Goal: Information Seeking & Learning: Learn about a topic

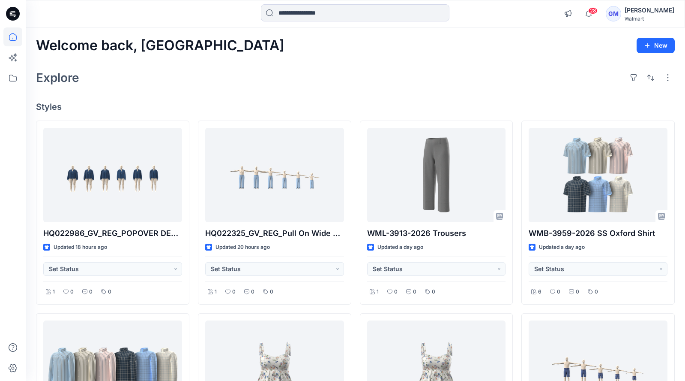
scroll to position [43, 0]
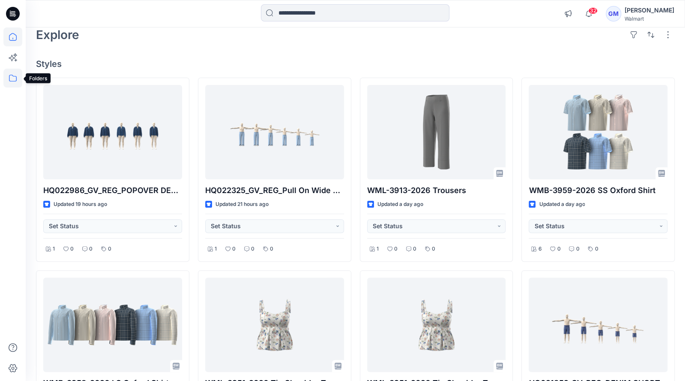
click at [12, 76] on icon at bounding box center [12, 78] width 19 height 19
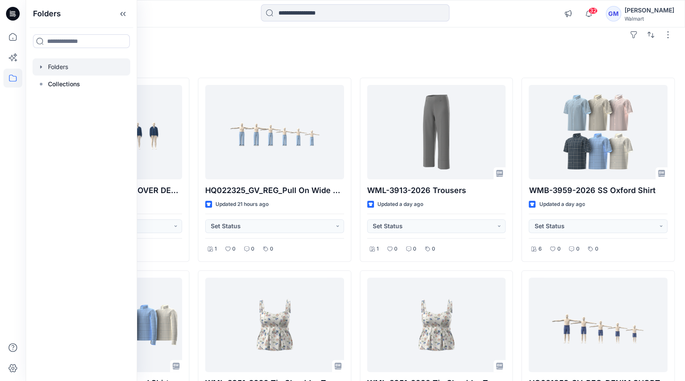
click at [58, 69] on div at bounding box center [82, 66] width 98 height 17
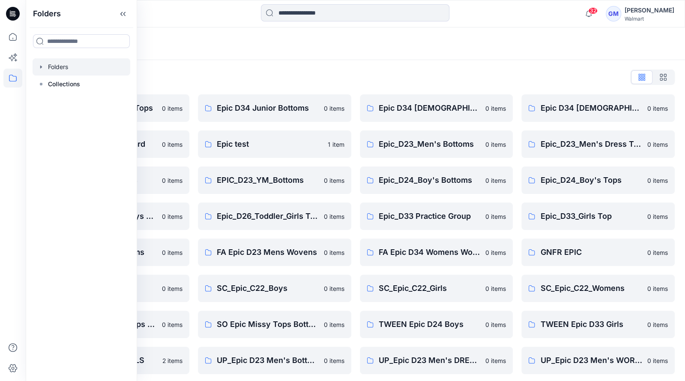
click at [319, 66] on div "Folders List Epic D23 Young Men Tops 0 items Epic NYC practice board 0 items Ep…" at bounding box center [356, 312] width 660 height 504
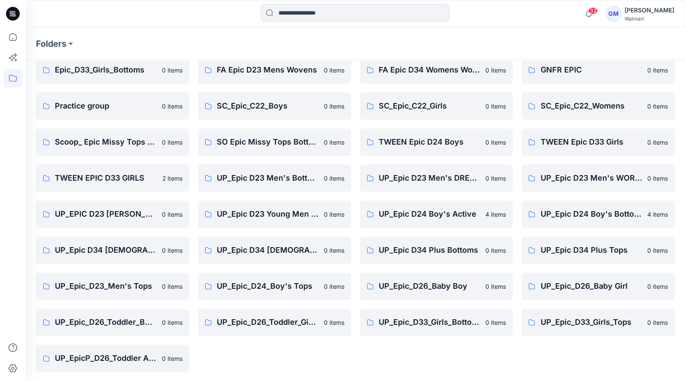
scroll to position [183, 0]
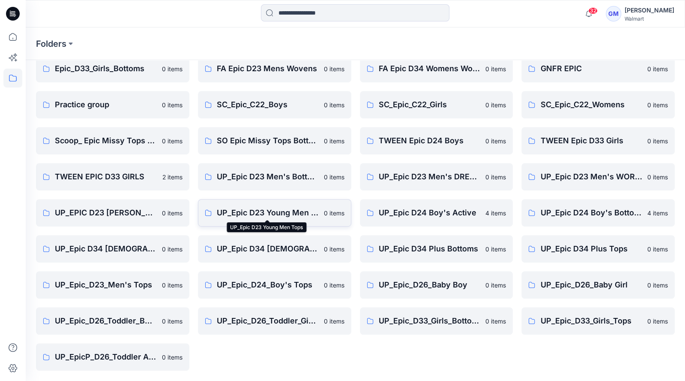
click at [286, 213] on p "UP_Epic D23 Young Men Tops" at bounding box center [268, 213] width 102 height 12
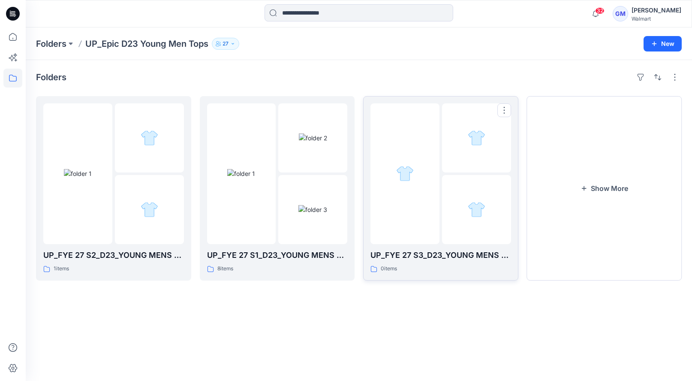
click at [412, 183] on div at bounding box center [404, 173] width 69 height 141
click at [612, 184] on button "Show More" at bounding box center [604, 188] width 155 height 184
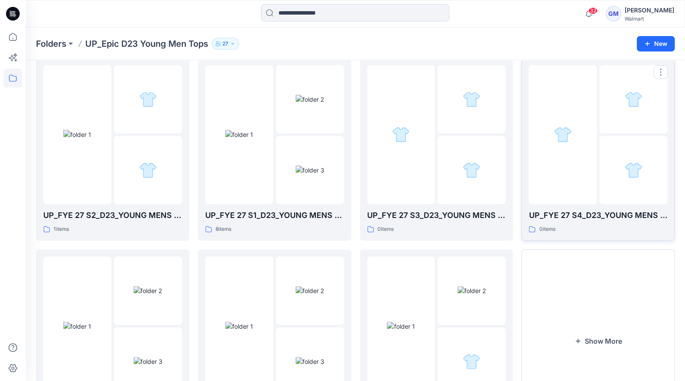
scroll to position [86, 0]
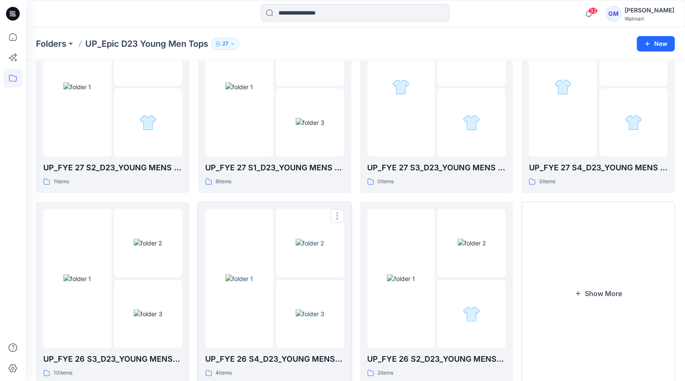
click at [248, 274] on img at bounding box center [239, 278] width 28 height 9
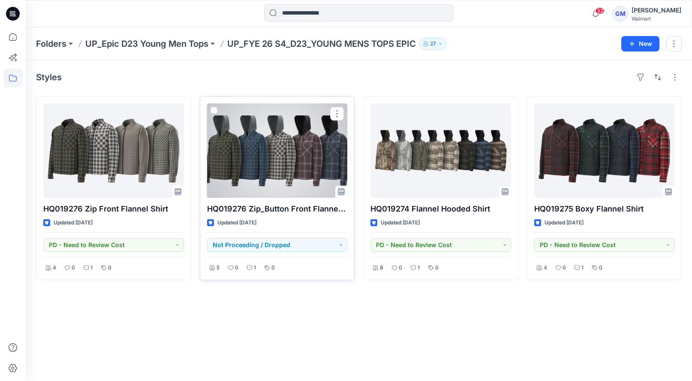
click at [274, 146] on div at bounding box center [277, 150] width 141 height 94
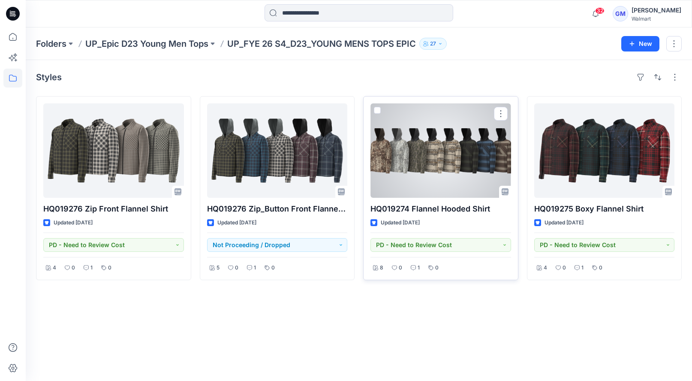
click at [425, 165] on div at bounding box center [440, 150] width 141 height 94
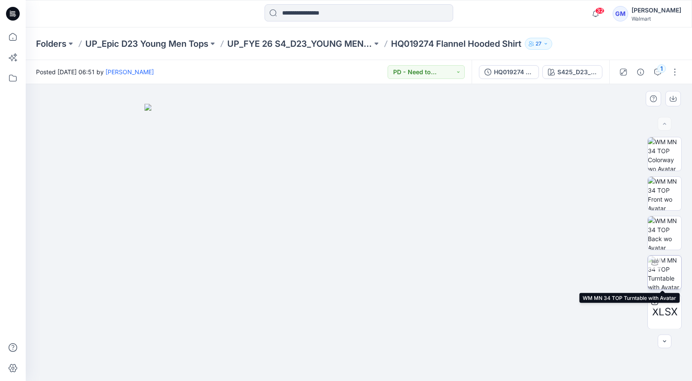
click at [662, 262] on img at bounding box center [664, 271] width 33 height 33
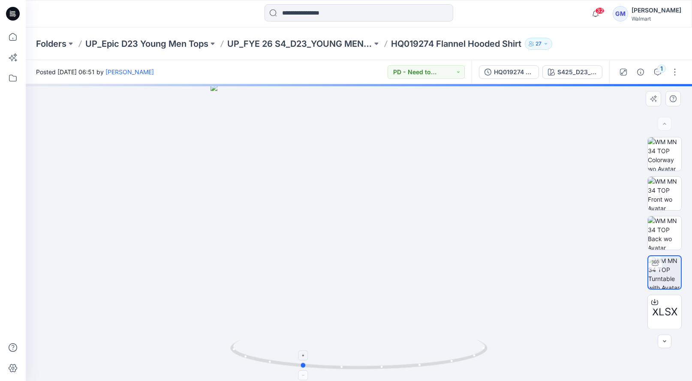
drag, startPoint x: 359, startPoint y: 370, endPoint x: 303, endPoint y: 371, distance: 56.6
click at [303, 371] on icon at bounding box center [359, 355] width 259 height 32
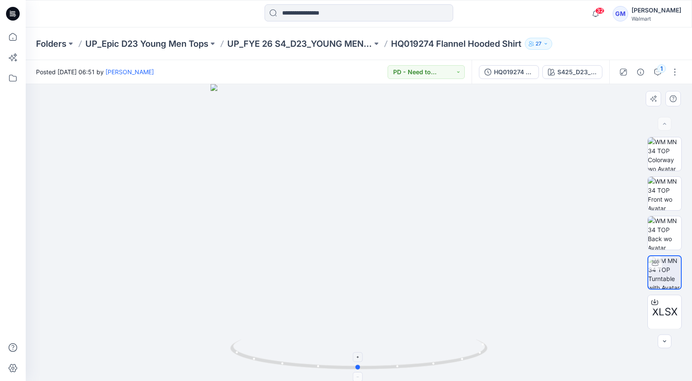
drag, startPoint x: 304, startPoint y: 369, endPoint x: 361, endPoint y: 368, distance: 56.6
click at [361, 368] on icon at bounding box center [359, 355] width 259 height 32
